Goal: Check status: Check status

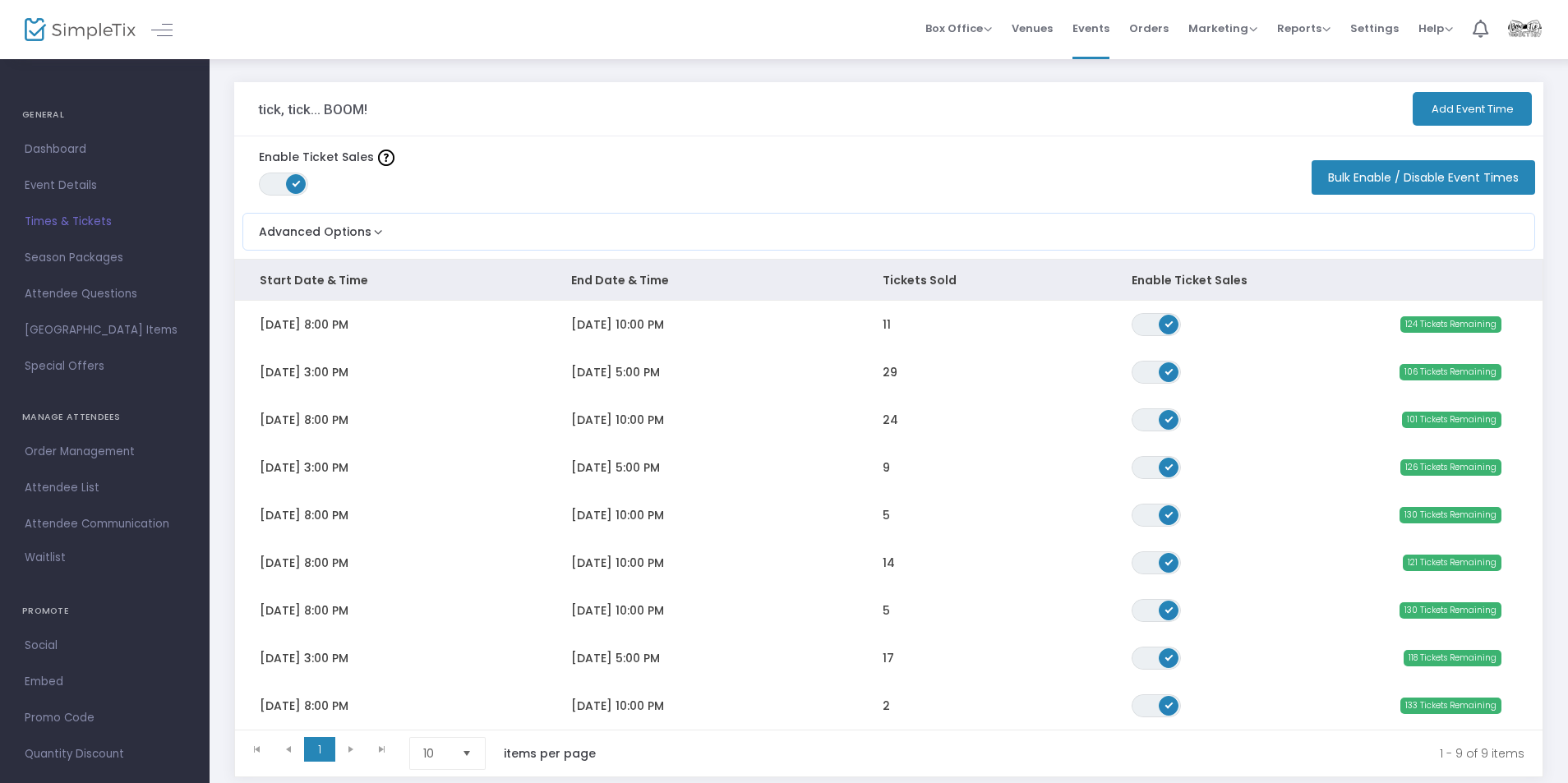
click at [1161, 33] on span "Orders" at bounding box center [1149, 28] width 40 height 42
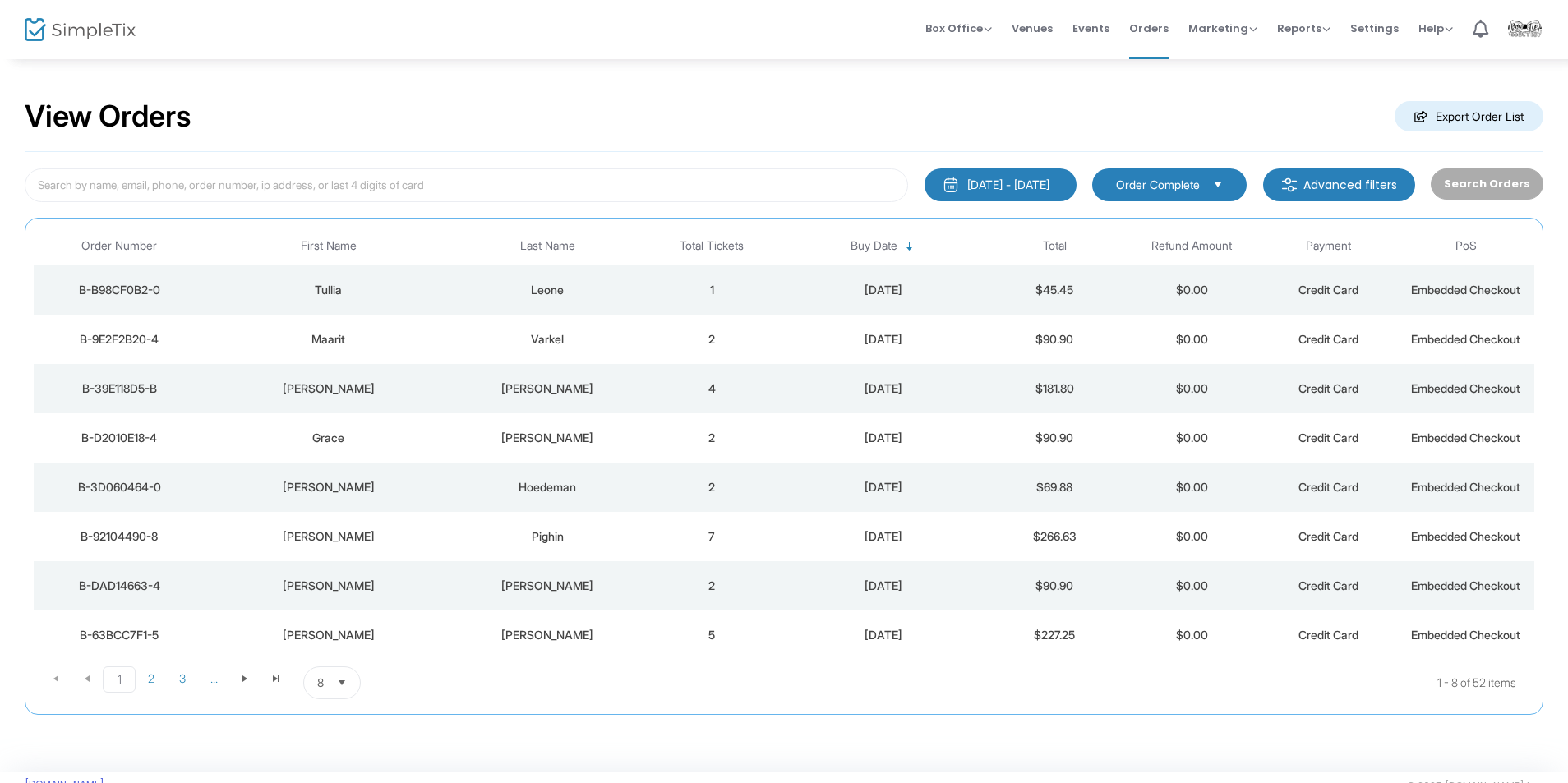
click at [635, 339] on div "Varkel" at bounding box center [547, 339] width 183 height 16
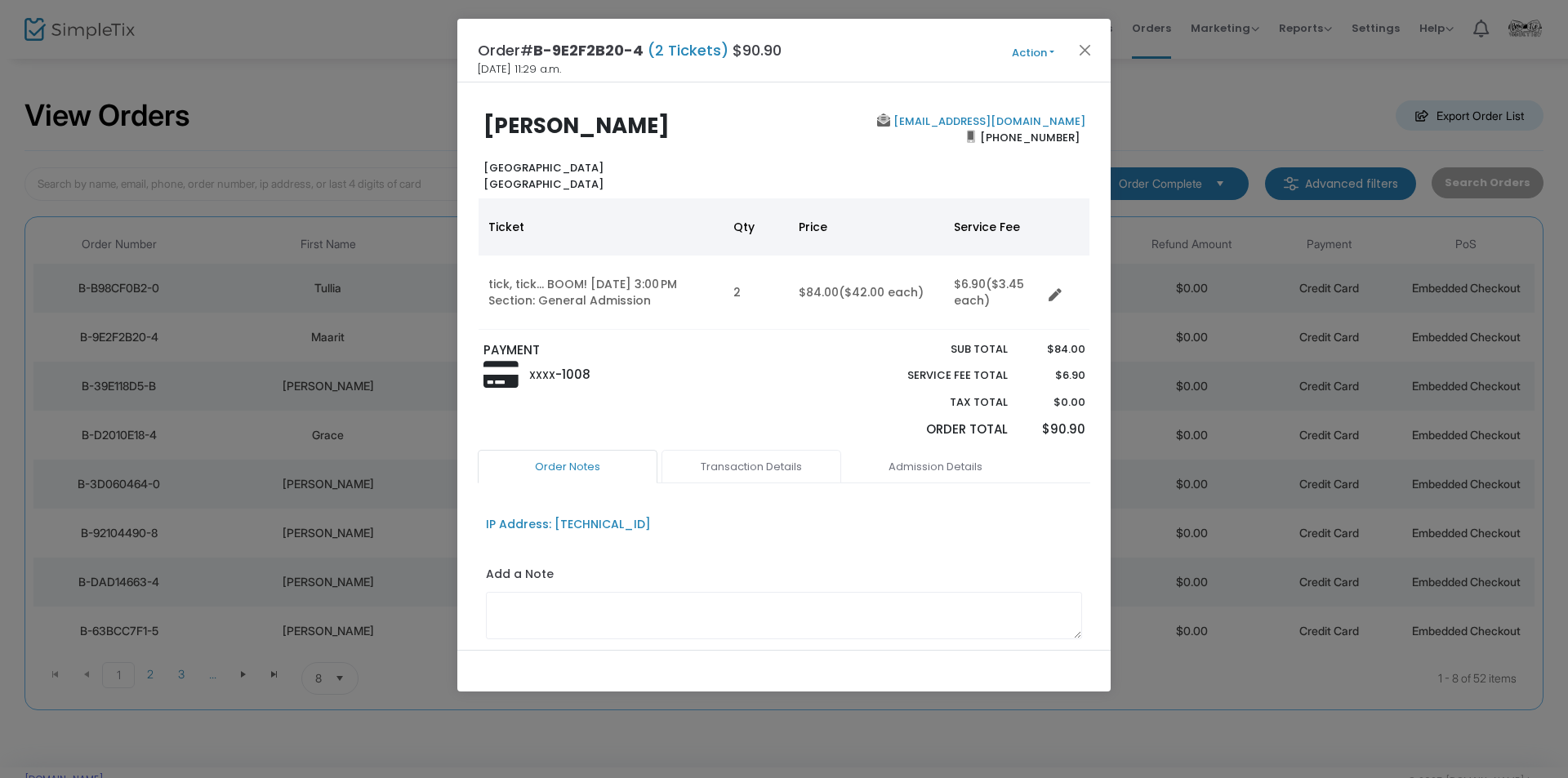
click at [766, 456] on link "Transaction Details" at bounding box center [751, 467] width 179 height 34
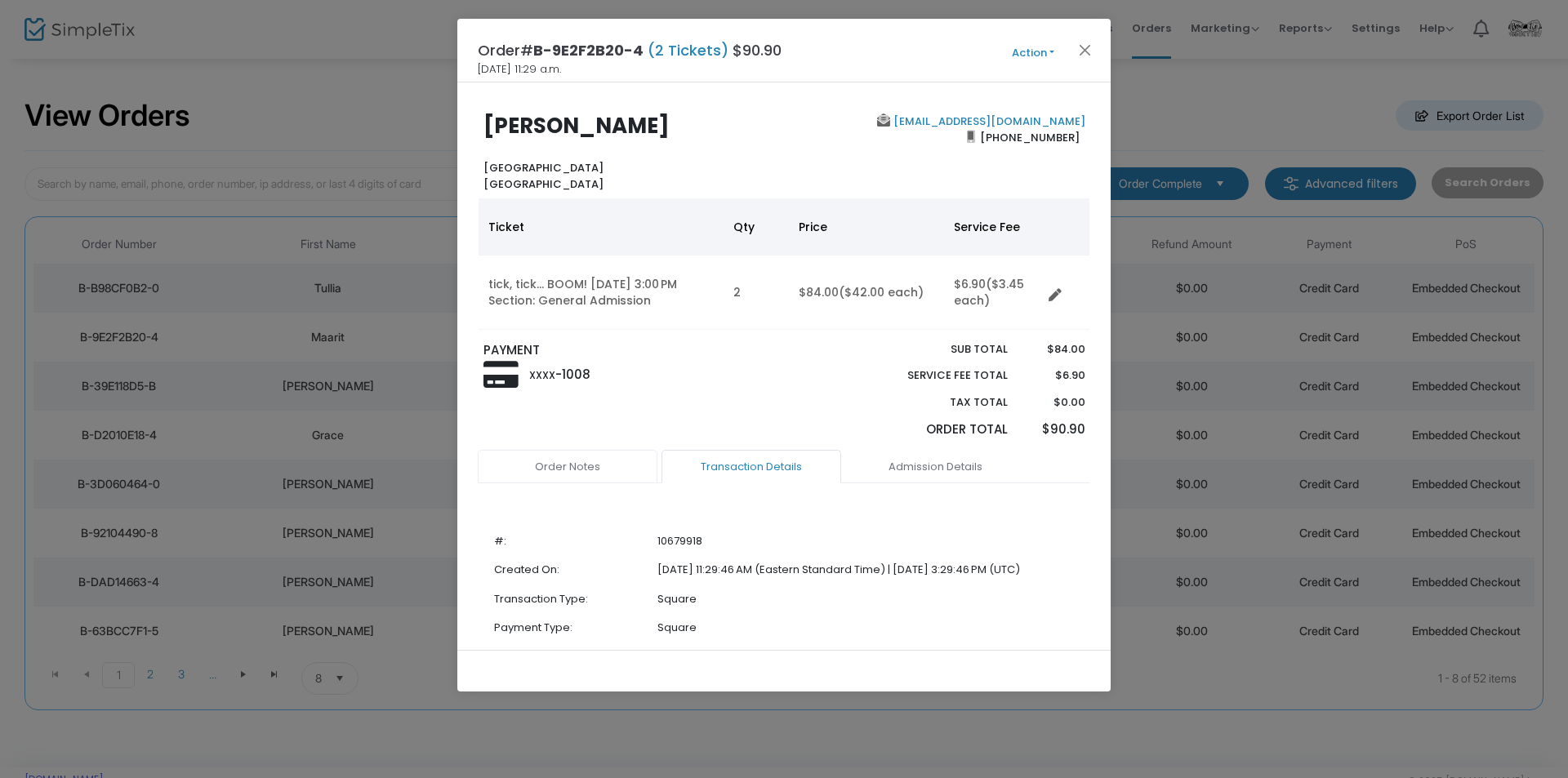
click at [603, 467] on link "Order Notes" at bounding box center [567, 467] width 179 height 34
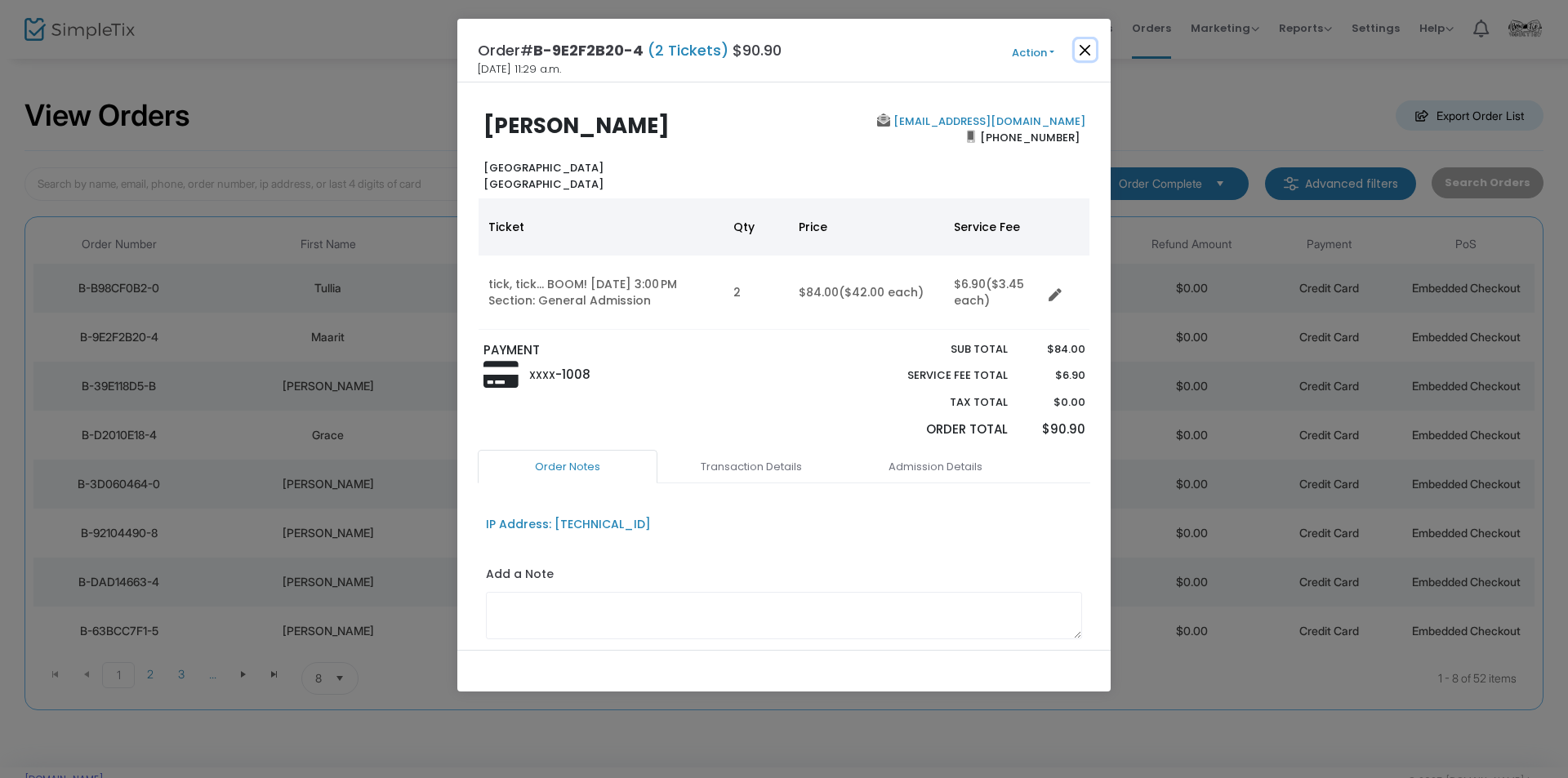
click at [1083, 44] on button "Close" at bounding box center [1085, 50] width 21 height 21
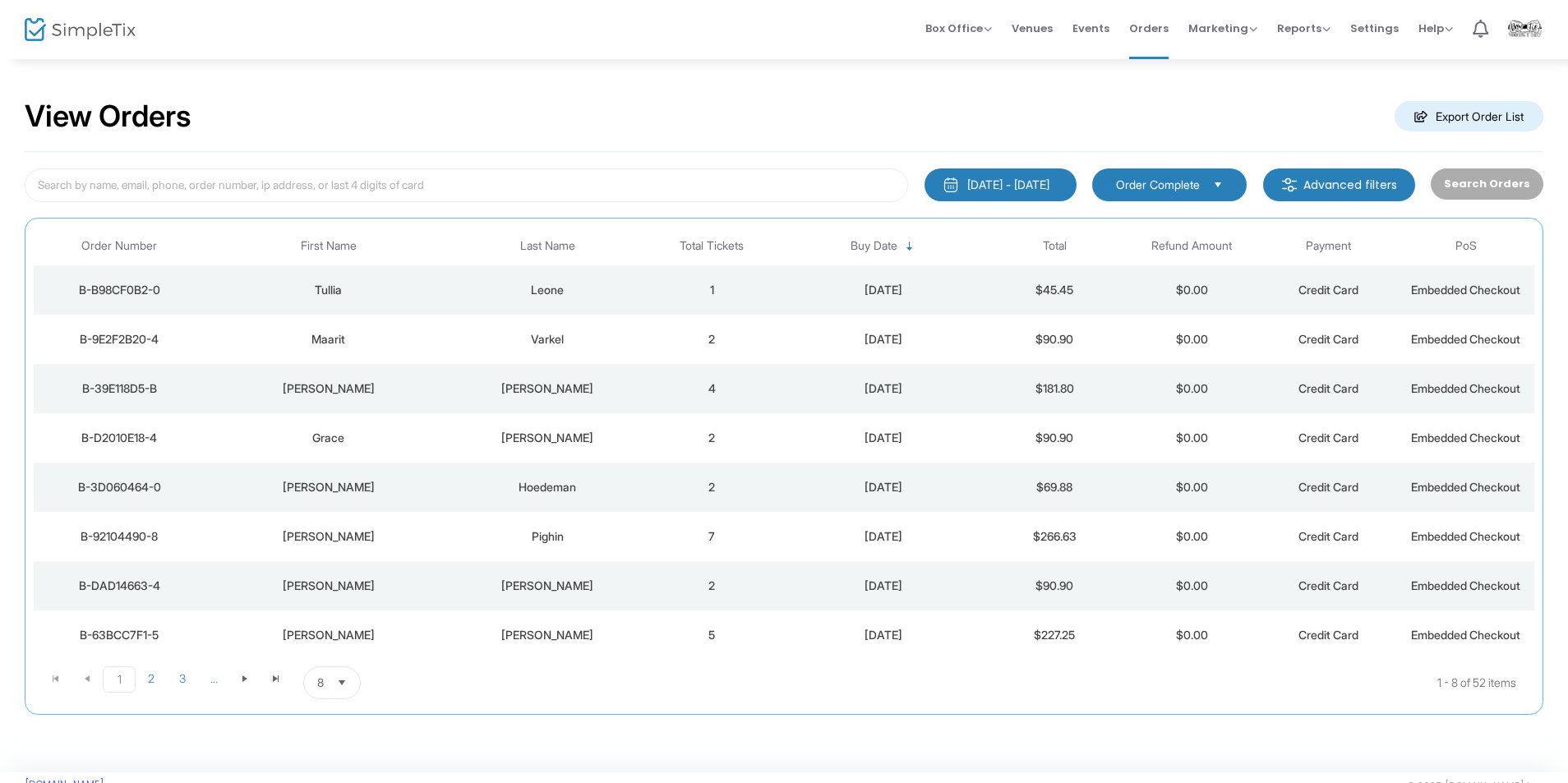
click at [597, 283] on div "Leone" at bounding box center [547, 290] width 183 height 16
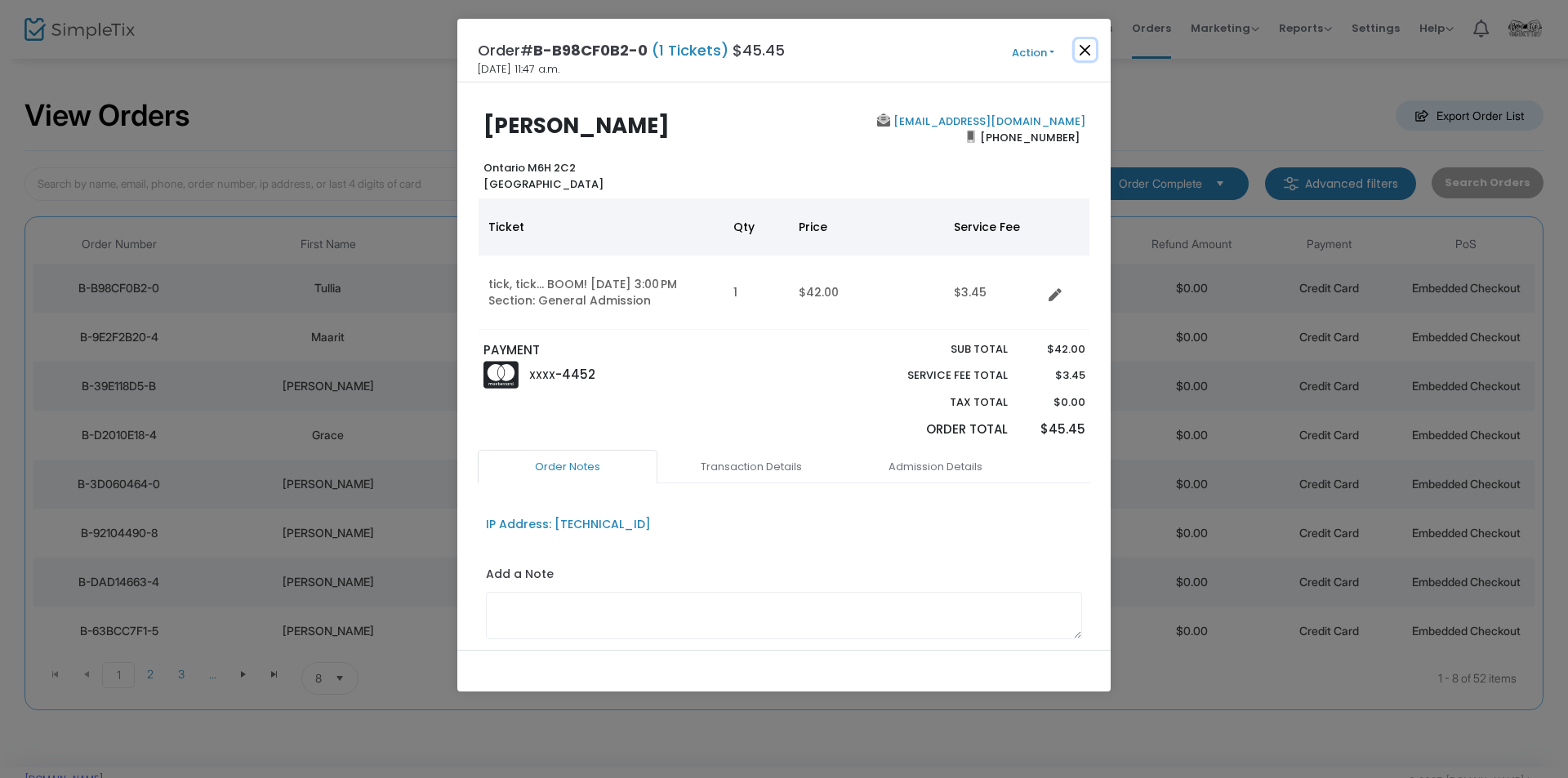
click at [1085, 45] on button "Close" at bounding box center [1085, 50] width 21 height 21
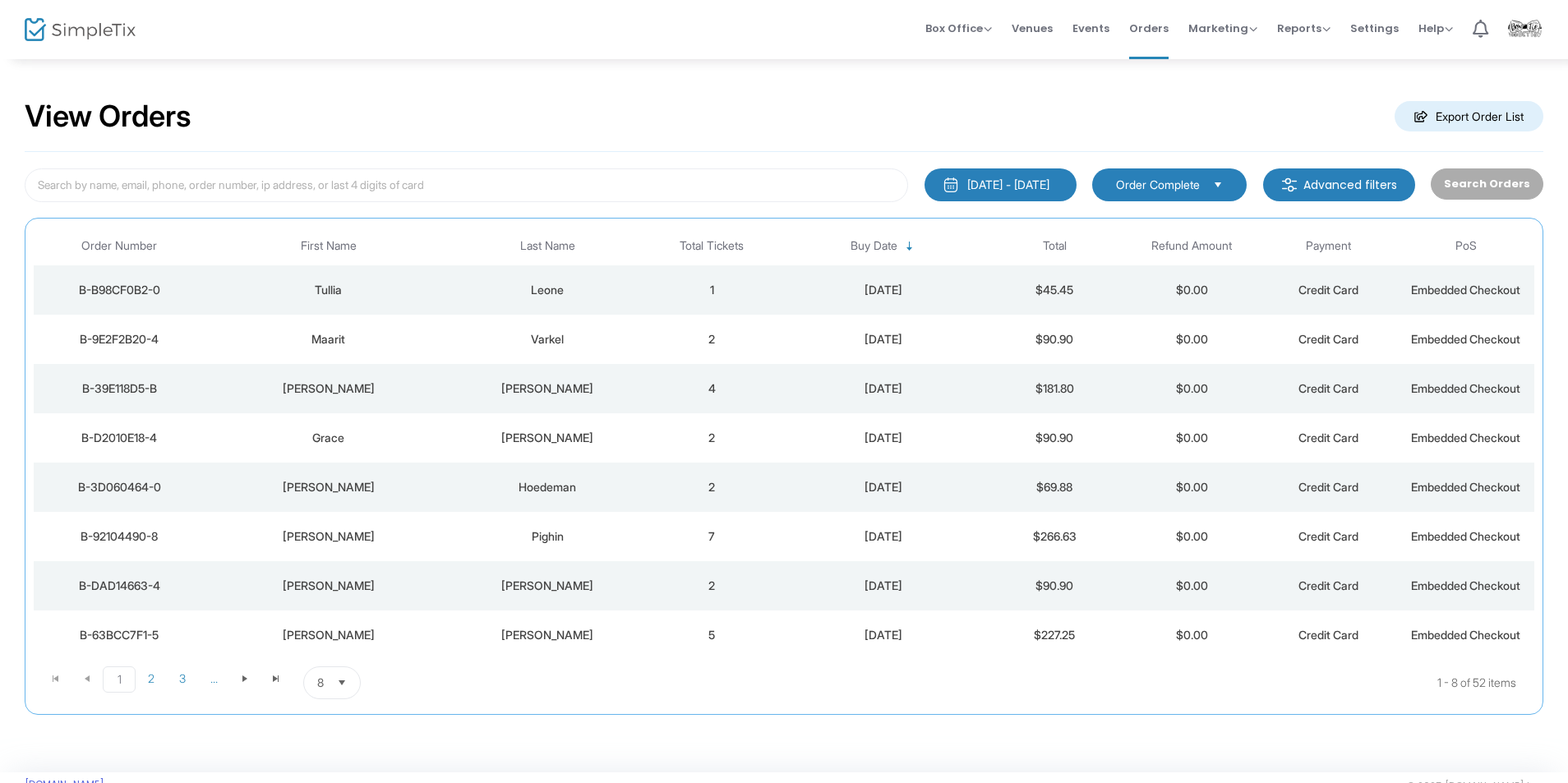
click at [54, 29] on img at bounding box center [80, 30] width 111 height 24
